Goal: Task Accomplishment & Management: Manage account settings

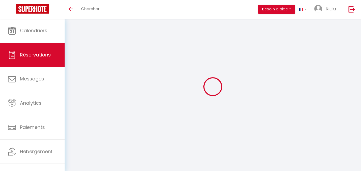
select select "not_cancelled"
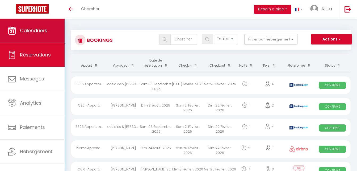
click at [34, 24] on link "Calendriers" at bounding box center [32, 31] width 65 height 24
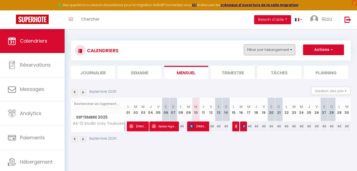
click at [276, 49] on button "Filtrer par hébergement" at bounding box center [269, 49] width 51 height 11
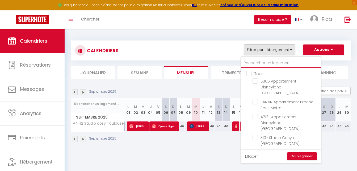
click at [259, 60] on input "text" at bounding box center [281, 63] width 80 height 10
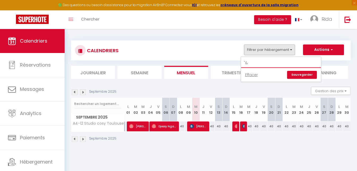
type input """
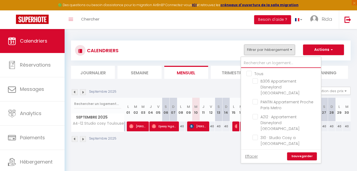
type input "3"
checkbox input "false"
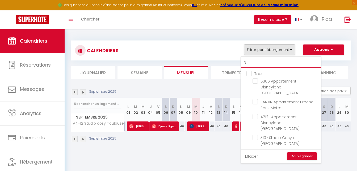
checkbox input "false"
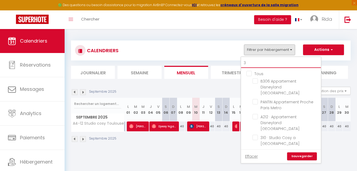
checkbox input "false"
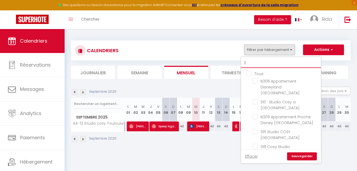
type input "31"
checkbox input "false"
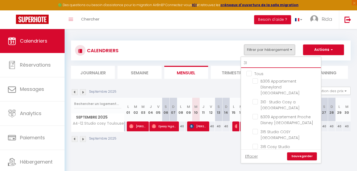
checkbox input "false"
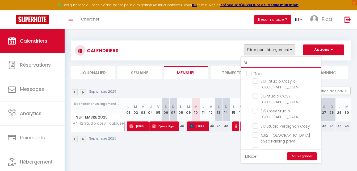
type input "310"
checkbox input "false"
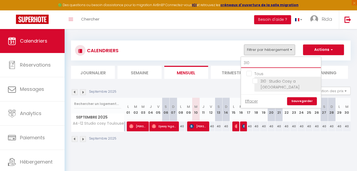
type input "310"
click at [255, 83] on input "310 · Studio Cosy a [GEOGRAPHIC_DATA]" at bounding box center [286, 80] width 67 height 5
checkbox input "true"
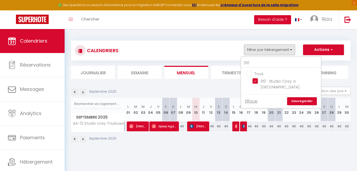
click at [299, 97] on link "Sauvegarder" at bounding box center [302, 101] width 30 height 8
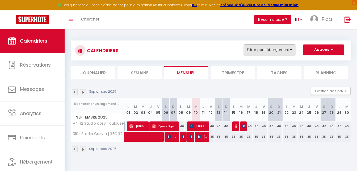
click at [270, 48] on button "Filtrer par hébergement" at bounding box center [269, 49] width 51 height 11
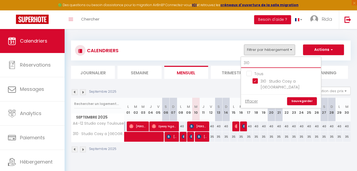
click at [257, 58] on input "310" at bounding box center [281, 63] width 80 height 10
type input "A"
checkbox input "false"
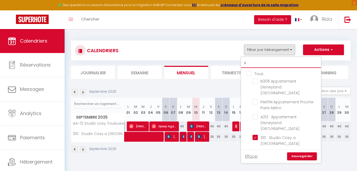
type input "A1"
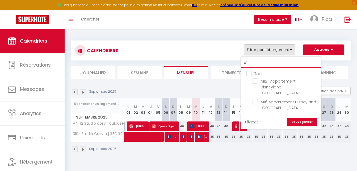
checkbox input "false"
type input "A11"
checkbox input "false"
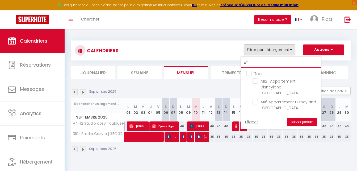
type input "A116"
checkbox input "false"
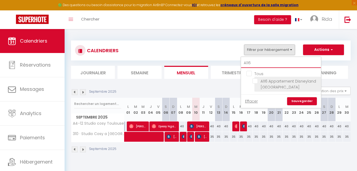
type input "A116"
click at [256, 80] on input "A116 Appartement Disneyland [GEOGRAPHIC_DATA]" at bounding box center [286, 80] width 67 height 5
checkbox input "true"
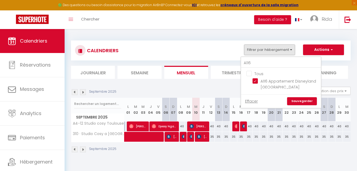
click at [298, 102] on link "Sauvegarder" at bounding box center [302, 101] width 30 height 8
